Goal: Information Seeking & Learning: Learn about a topic

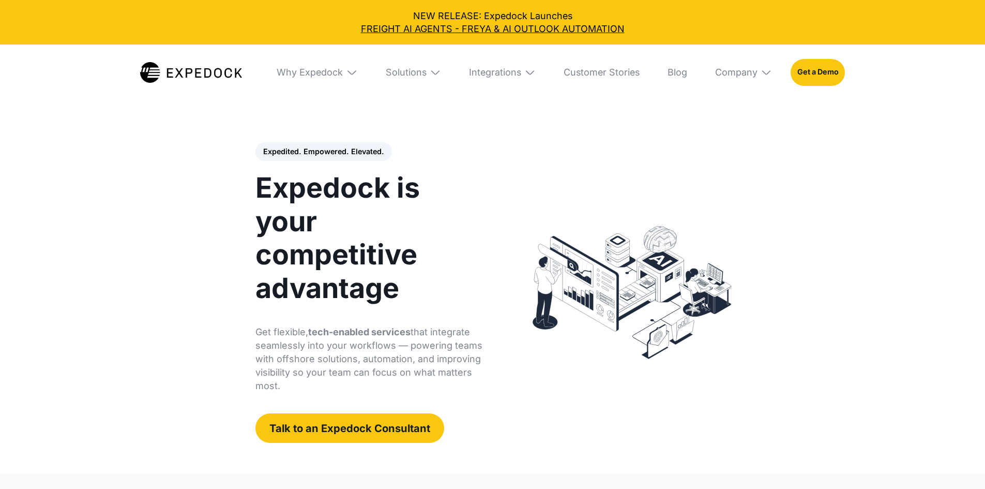
select select
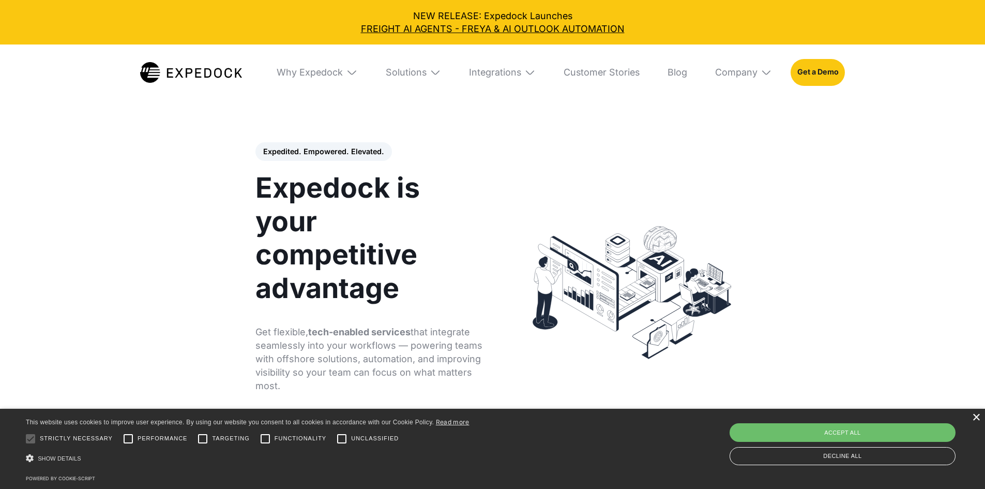
click at [974, 419] on div "×" at bounding box center [976, 418] width 8 height 8
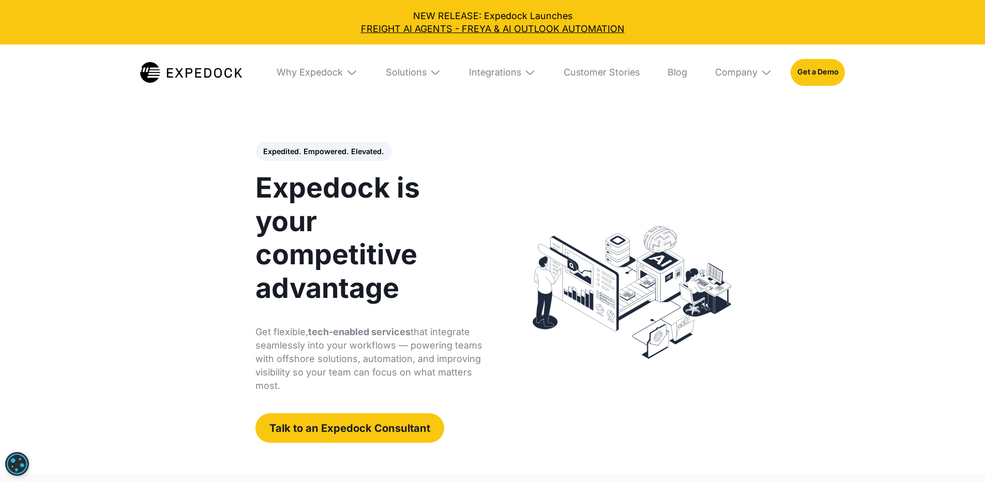
click at [543, 120] on header "Expedited. Empowered. Elevated. Automate Freight Document Extraction at 99.97% …" at bounding box center [492, 292] width 985 height 362
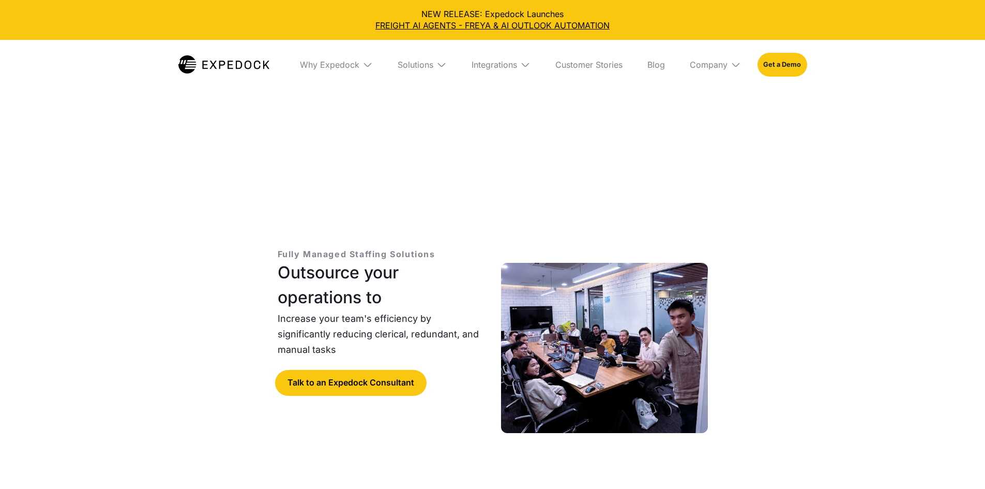
select select
